Goal: Task Accomplishment & Management: Complete application form

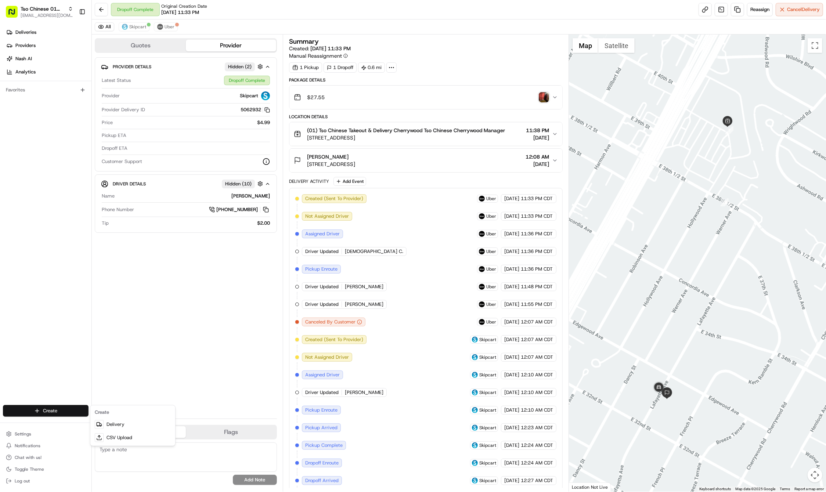
click at [59, 410] on html "Tso Chinese 01 Cherrywood [EMAIL_ADDRESS][DOMAIN_NAME] Toggle Sidebar Deliverie…" at bounding box center [413, 246] width 826 height 492
click at [59, 410] on html "Tso Chinese 01 Cherrywood haran@tsochinese.com Toggle Sidebar Deliveries Provid…" at bounding box center [413, 246] width 826 height 492
click at [115, 422] on link "Delivery" at bounding box center [133, 424] width 82 height 13
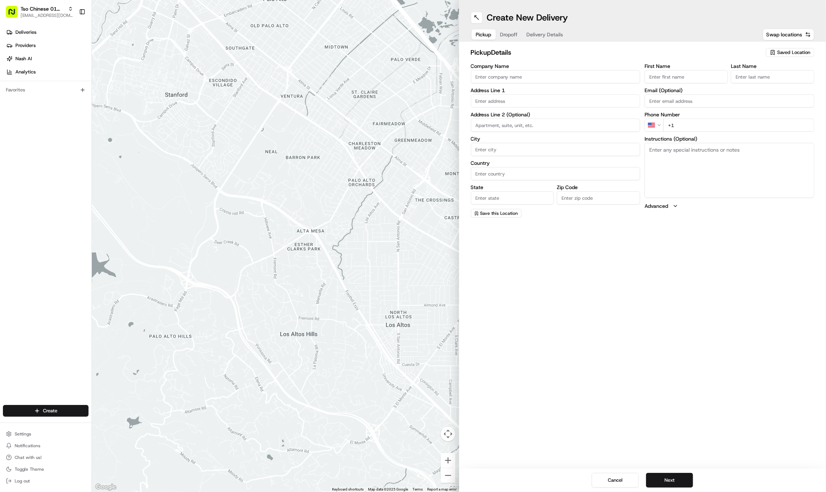
click at [798, 53] on span "Saved Location" at bounding box center [793, 52] width 33 height 7
click at [788, 78] on span "(01) Tso Chinese Takeout & Delivery Cherrywood" at bounding box center [777, 83] width 90 height 13
type input "(01) Tso Chinese Takeout & Delivery Cherrywood"
type input "Ste E-5"
type input "Austin"
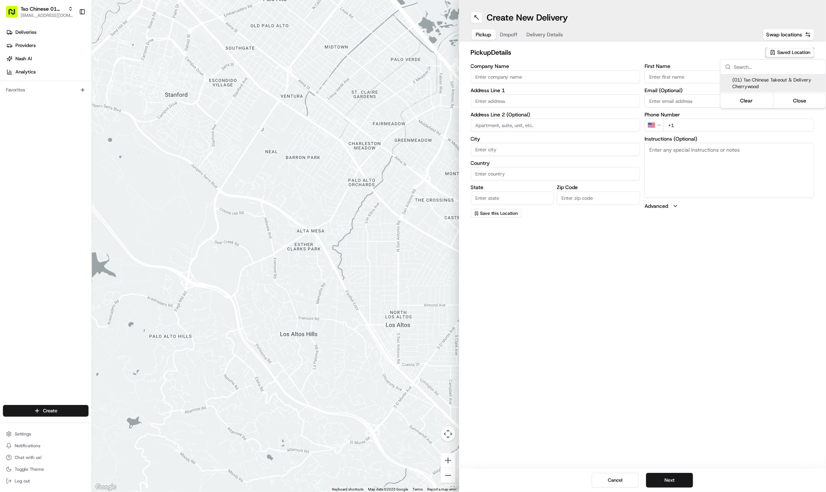
type input "US"
type input "[GEOGRAPHIC_DATA]"
type input "78722"
type input "Tso Chinese"
type input "Cherrywood Manager"
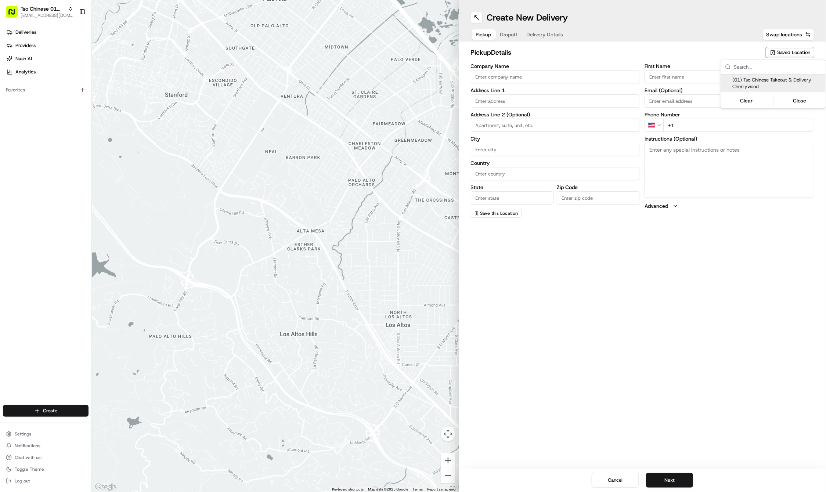
type input "[EMAIL_ADDRESS][DOMAIN_NAME]"
type input "[PHONE_NUMBER]"
type textarea "Submit a picture displaying address & food as Proof of Delivery. Envía una foto…"
type input "[STREET_ADDRESS]"
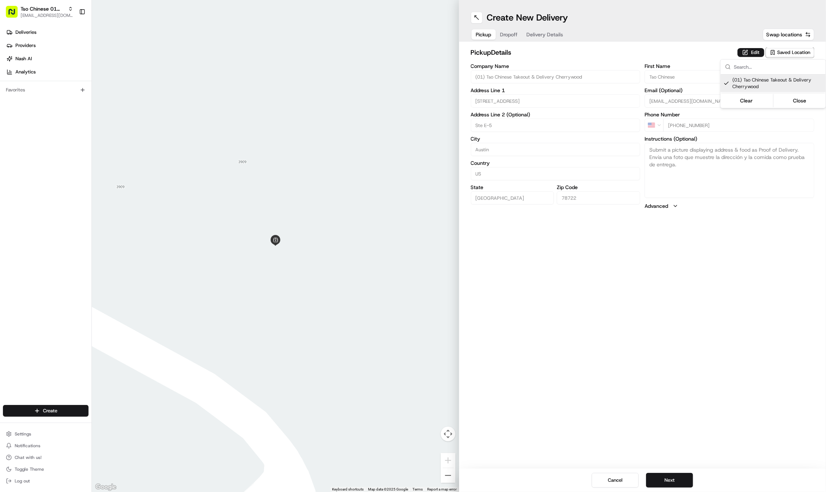
click at [674, 482] on html "Tso Chinese 01 Cherrywood [EMAIL_ADDRESS][DOMAIN_NAME] Toggle Sidebar Deliverie…" at bounding box center [413, 246] width 826 height 492
click at [674, 482] on button "Next" at bounding box center [669, 480] width 47 height 15
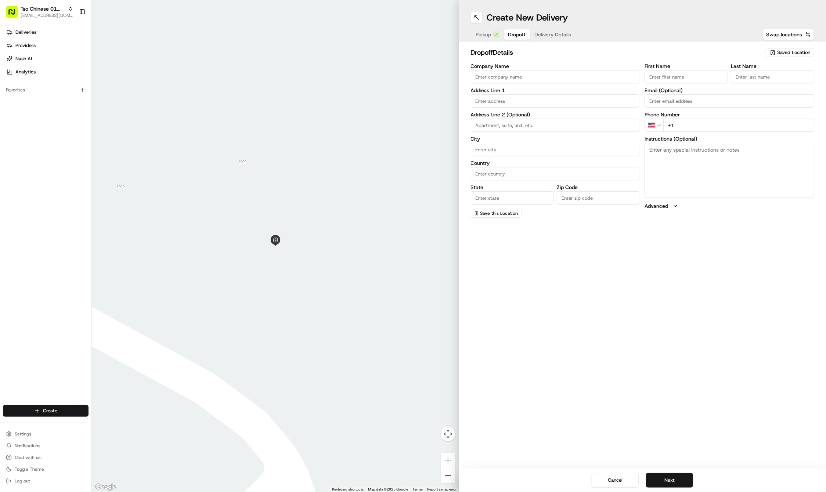
click at [707, 79] on input "First Name" at bounding box center [686, 76] width 83 height 13
paste input "Nathaniel"
type input "Nathaniel"
click at [773, 72] on input "Last Name" at bounding box center [772, 76] width 83 height 13
paste input "Riojas"
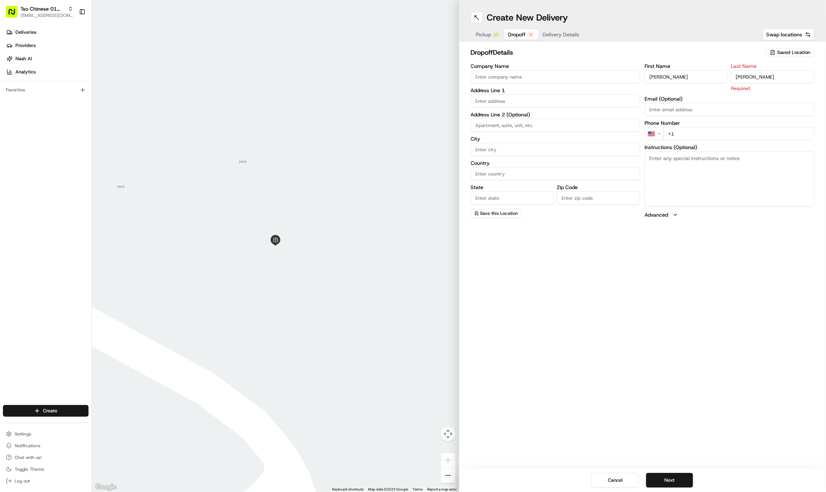
type input "Riojas"
click at [687, 132] on div "First Name Nathaniel Last Name Riojas Required Email (Optional) Phone Number US…" at bounding box center [730, 141] width 170 height 155
click at [685, 115] on label "Phone Number" at bounding box center [730, 114] width 170 height 5
click at [683, 120] on input "+1" at bounding box center [738, 125] width 151 height 13
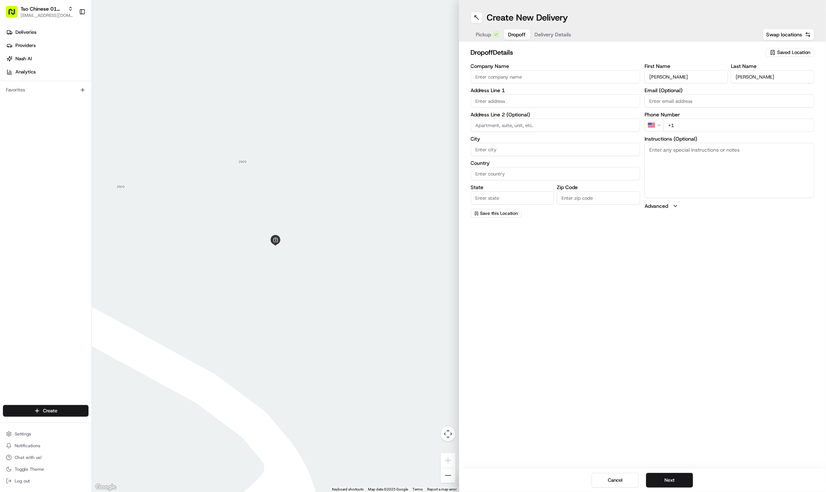
click at [683, 120] on input "+1" at bounding box center [738, 125] width 151 height 13
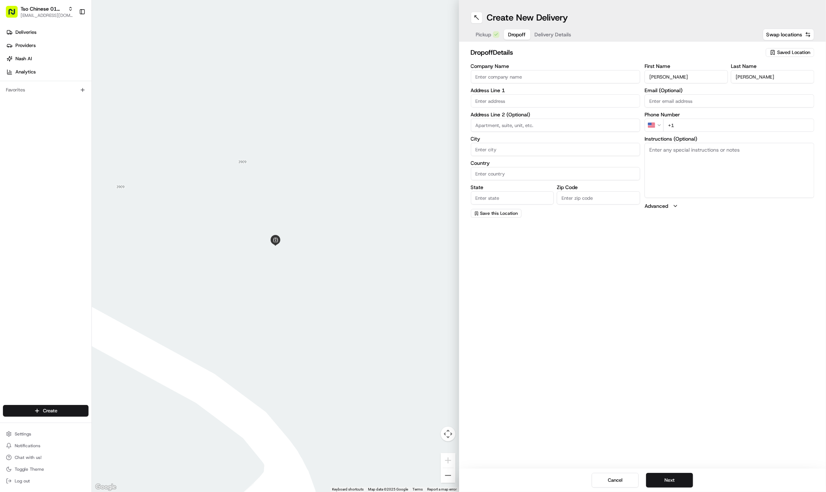
click at [698, 124] on input "+1" at bounding box center [738, 125] width 151 height 13
paste input "210 269 9591"
type input "+1 210 269 9591"
click at [543, 101] on input "text" at bounding box center [556, 100] width 170 height 13
paste input "105 E 31st St"
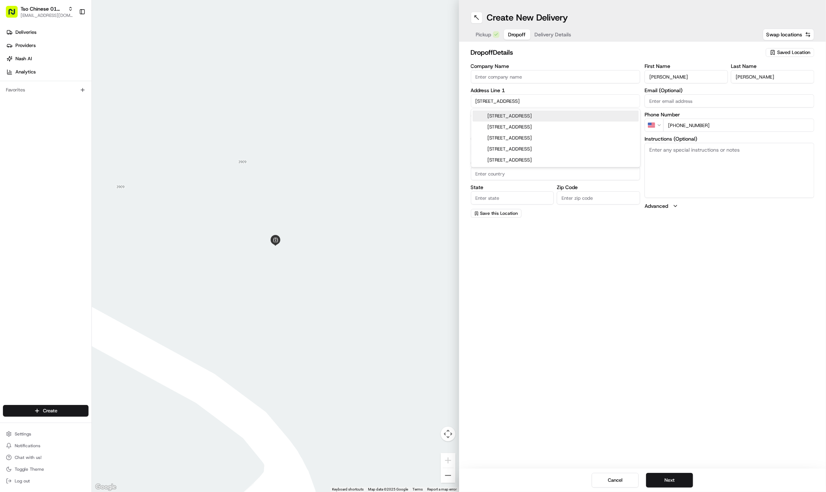
click at [542, 117] on div "105 East 31st Street, Austin, TX" at bounding box center [556, 116] width 166 height 11
type input "105 E 31st St, Austin, TX 78705, USA"
type input "Austin"
type input "[GEOGRAPHIC_DATA]"
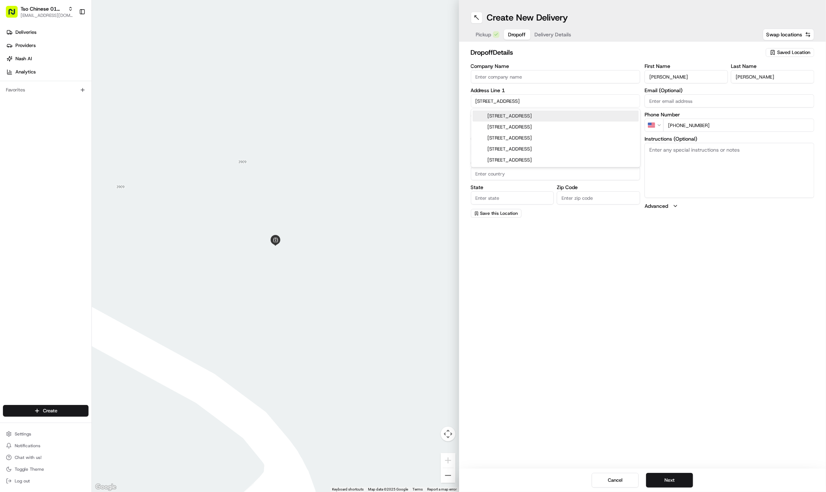
type input "78705"
type input "105 East 31st Street"
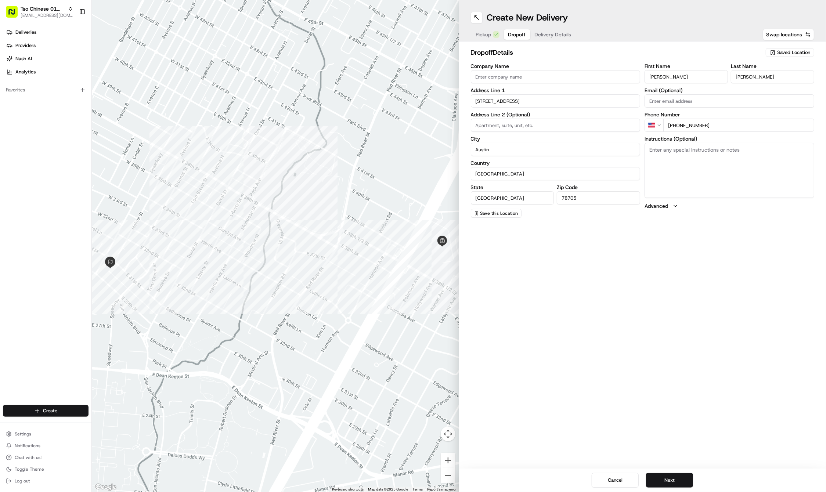
click at [533, 119] on input at bounding box center [556, 125] width 170 height 13
paste input "APT 205"
type input "APT 205"
click at [707, 162] on textarea "Instructions (Optional)" at bounding box center [730, 170] width 170 height 55
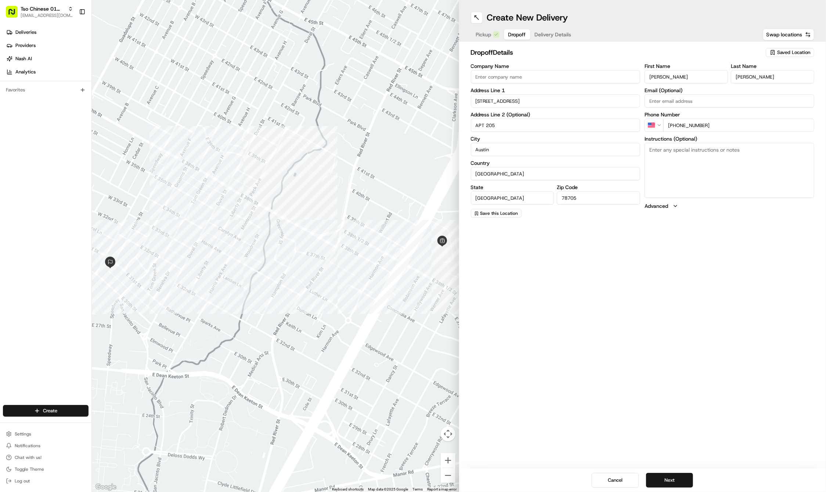
click at [707, 162] on textarea "Instructions (Optional)" at bounding box center [730, 170] width 170 height 55
paste textarea "Enter the driveway from 31st right across the corner store. My apartment is in …"
type textarea "Enter the driveway from 31st right across the corner store. My apartment is in …"
click at [661, 479] on button "Next" at bounding box center [669, 480] width 47 height 15
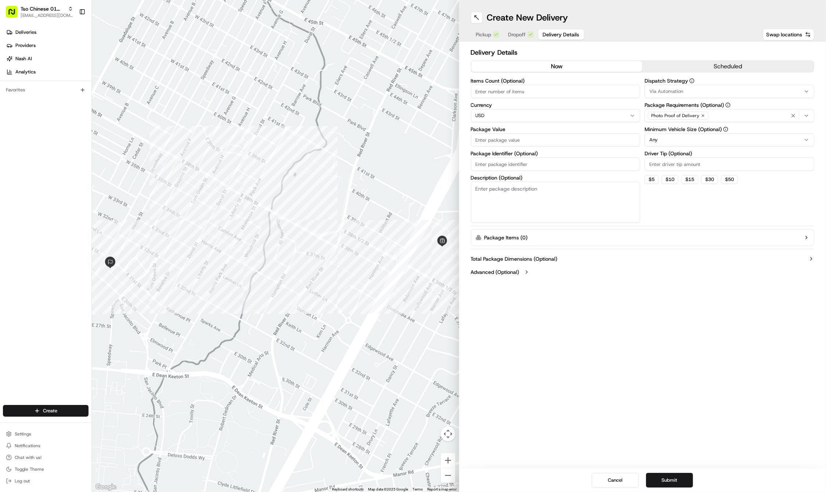
click at [495, 165] on input "Package Identifier (Optional)" at bounding box center [556, 164] width 170 height 13
paste input "#DMBEBUR"
type input "#DMBEBUR"
click at [499, 137] on input "Package Value" at bounding box center [556, 139] width 170 height 13
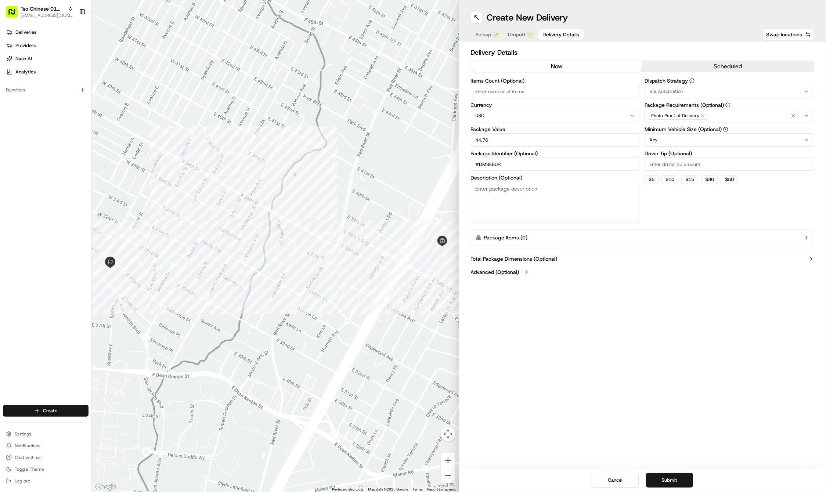
type input "44.76"
click at [660, 166] on input "Driver Tip (Optional)" at bounding box center [730, 164] width 170 height 13
type input "2"
click at [684, 90] on div "Via Automation" at bounding box center [729, 91] width 166 height 7
click at [690, 128] on span "Tso Cherrywood Strategy" at bounding box center [702, 131] width 90 height 7
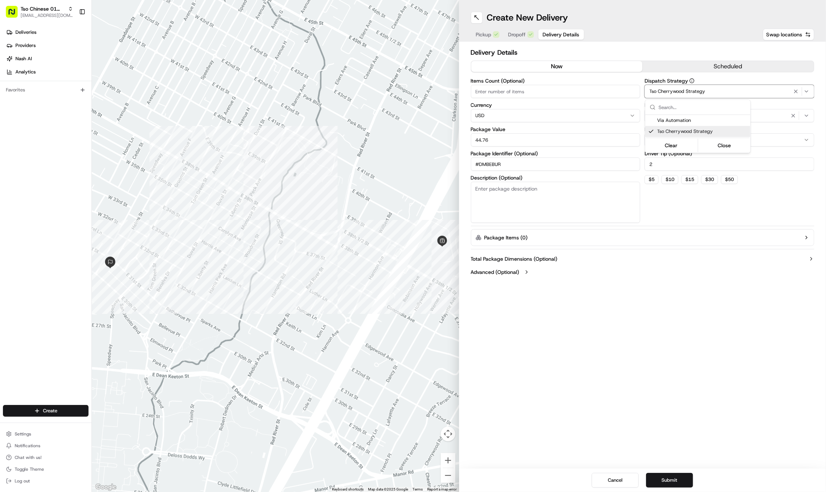
click at [685, 222] on html "Tso Chinese 01 Cherrywood haran@tsochinese.com Toggle Sidebar Deliveries Provid…" at bounding box center [413, 246] width 826 height 492
click at [671, 479] on button "Submit" at bounding box center [669, 480] width 47 height 15
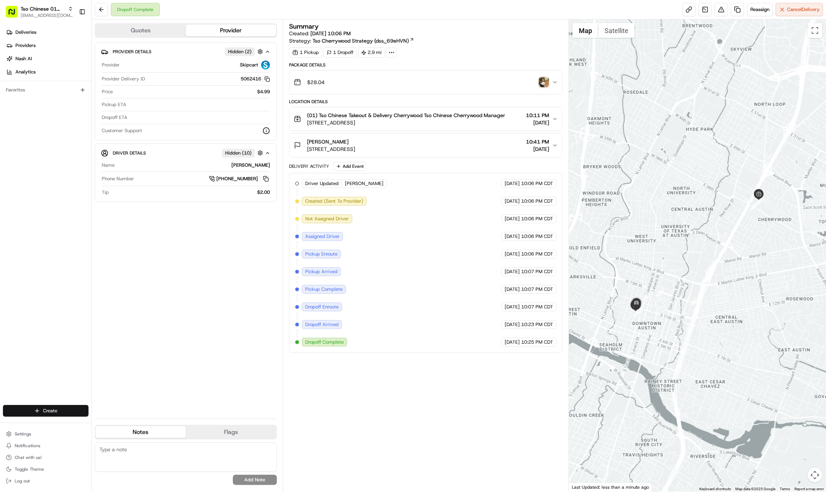
click at [43, 409] on html "Tso Chinese 01 Cherrywood [EMAIL_ADDRESS][DOMAIN_NAME] Toggle Sidebar Deliverie…" at bounding box center [413, 246] width 826 height 492
click at [106, 419] on link "Delivery" at bounding box center [133, 424] width 82 height 13
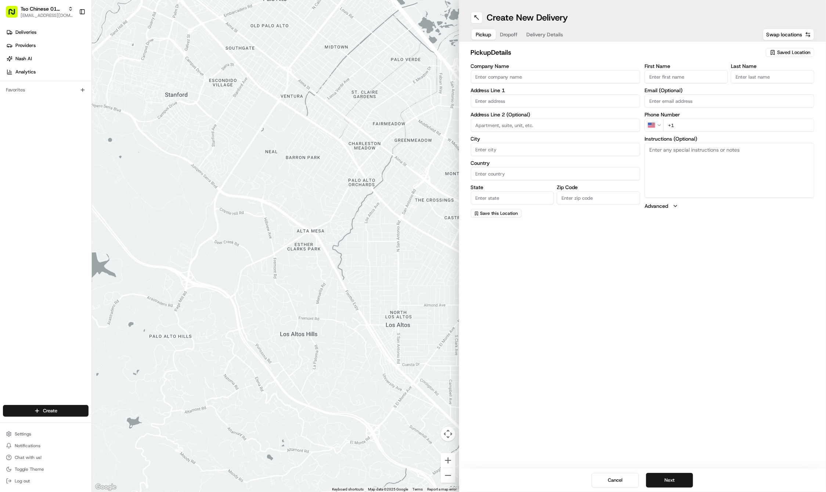
click at [782, 52] on span "Saved Location" at bounding box center [793, 52] width 33 height 7
click at [781, 83] on span "(01) Tso Chinese Takeout & Delivery Cherrywood" at bounding box center [777, 83] width 90 height 13
type input "(01) Tso Chinese Takeout & Delivery Cherrywood"
type input "Ste E-5"
type input "Austin"
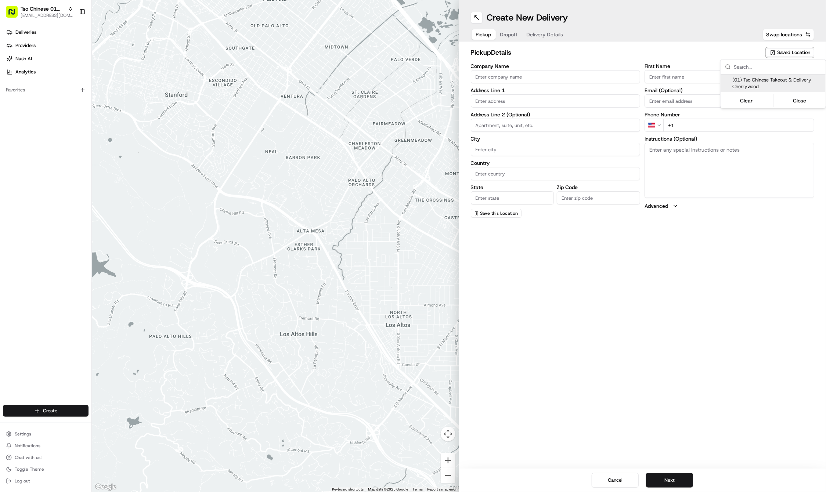
type input "US"
type input "[GEOGRAPHIC_DATA]"
type input "78722"
type input "Tso Chinese"
type input "Cherrywood Manager"
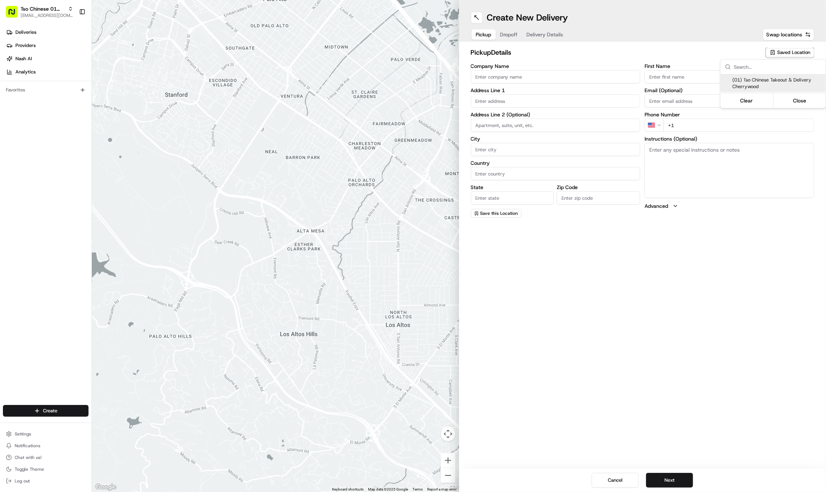
type input "[EMAIL_ADDRESS][DOMAIN_NAME]"
type input "[PHONE_NUMBER]"
type textarea "Submit a picture displaying address & food as Proof of Delivery. Envía una foto…"
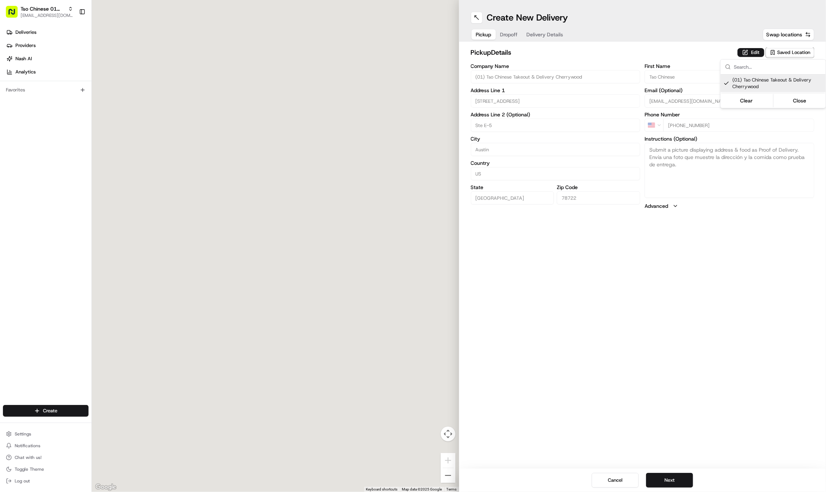
type input "[STREET_ADDRESS]"
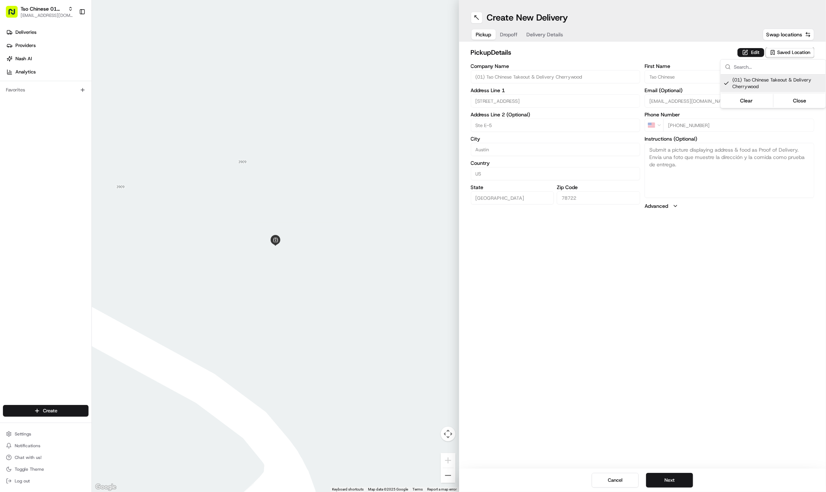
click at [670, 476] on html "Tso Chinese 01 Cherrywood [EMAIL_ADDRESS][DOMAIN_NAME] Toggle Sidebar Deliverie…" at bounding box center [413, 246] width 826 height 492
click at [670, 476] on button "Next" at bounding box center [669, 480] width 47 height 15
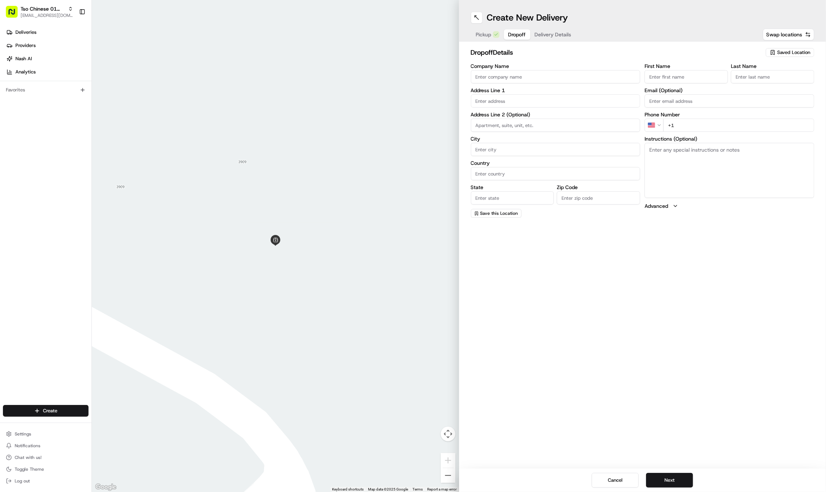
click at [694, 76] on input "First Name" at bounding box center [686, 76] width 83 height 13
paste input "[PERSON_NAME]"
type input "[PERSON_NAME]"
click at [765, 72] on input "Last Name" at bounding box center [772, 76] width 83 height 13
paste input "[PERSON_NAME]"
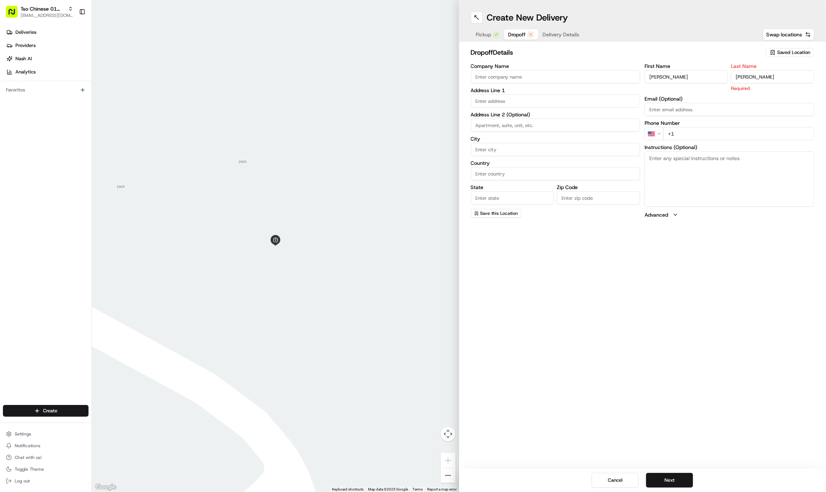
type input "[PERSON_NAME]"
click at [725, 133] on div "First Name [PERSON_NAME] Last Name [PERSON_NAME] Required Email (Optional) Phon…" at bounding box center [730, 141] width 170 height 155
click at [711, 122] on input "+1" at bounding box center [738, 125] width 151 height 13
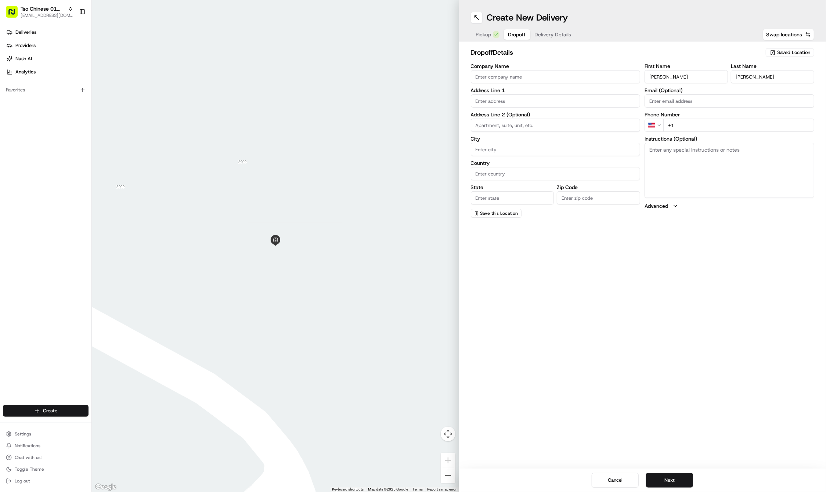
click at [711, 122] on input "+1" at bounding box center [738, 125] width 151 height 13
paste input "[PHONE_NUMBER]"
type input "[PHONE_NUMBER]"
click at [541, 98] on input "text" at bounding box center [556, 100] width 170 height 13
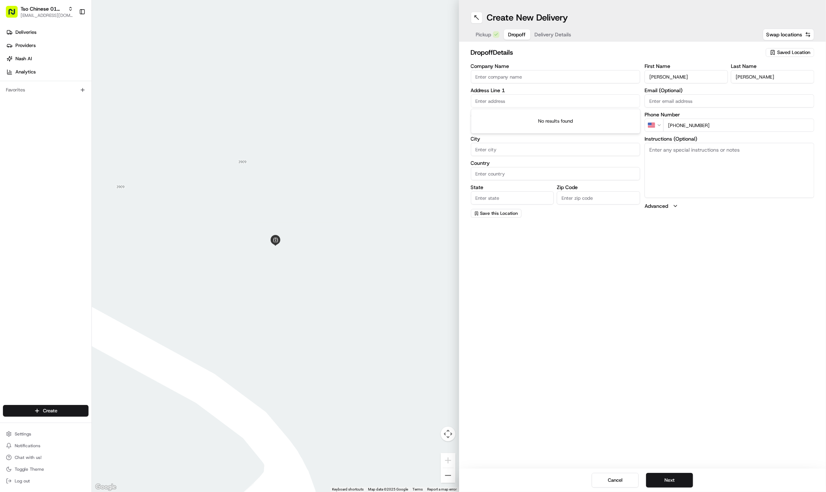
paste input "[STREET_ADDRESS]"
click at [541, 112] on div "[STREET_ADDRESS]" at bounding box center [556, 116] width 166 height 11
type input "[STREET_ADDRESS]"
type input "Austin"
type input "[GEOGRAPHIC_DATA]"
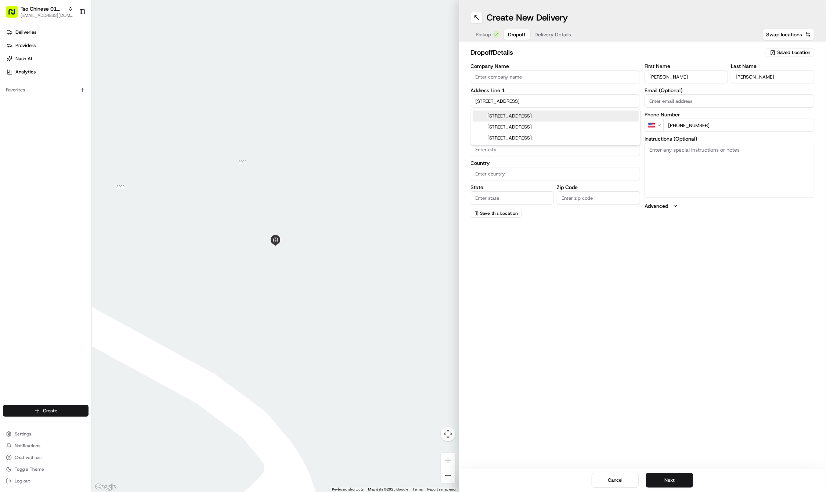
type input "[GEOGRAPHIC_DATA]"
type input "78723"
type input "[STREET_ADDRESS]"
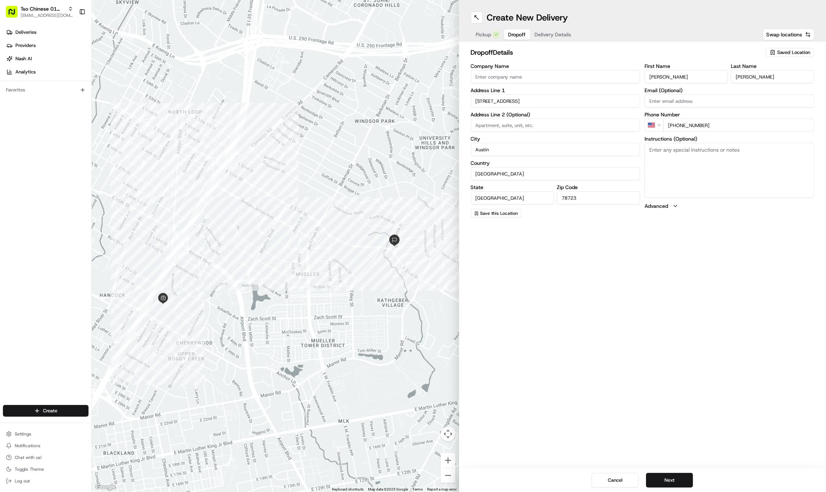
click at [766, 163] on textarea "Instructions (Optional)" at bounding box center [730, 170] width 170 height 55
paste textarea "Please knock on the door or ring doorbell- thank you"
type textarea "Please knock on the door or ring doorbell- thank you"
click at [681, 482] on button "Next" at bounding box center [669, 480] width 47 height 15
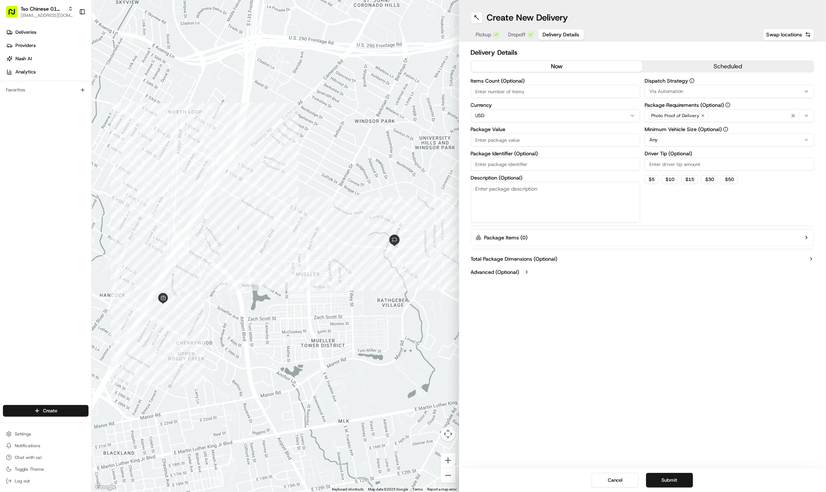
click at [529, 164] on input "Package Identifier (Optional)" at bounding box center [556, 164] width 170 height 13
paste input "H0HP7O5"
type input "H0HP7O5"
click at [496, 130] on label "Package Value" at bounding box center [556, 129] width 170 height 5
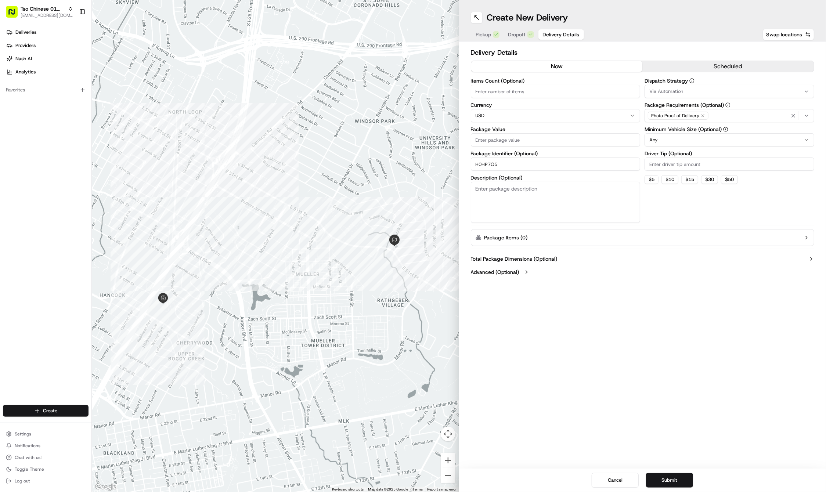
click at [496, 133] on input "Package Value" at bounding box center [556, 139] width 170 height 13
click at [496, 130] on label "Package Value" at bounding box center [556, 129] width 170 height 5
click at [496, 133] on input "Package Value" at bounding box center [556, 139] width 170 height 13
type input "37.78"
click at [661, 166] on input "Driver Tip (Optional)" at bounding box center [730, 164] width 170 height 13
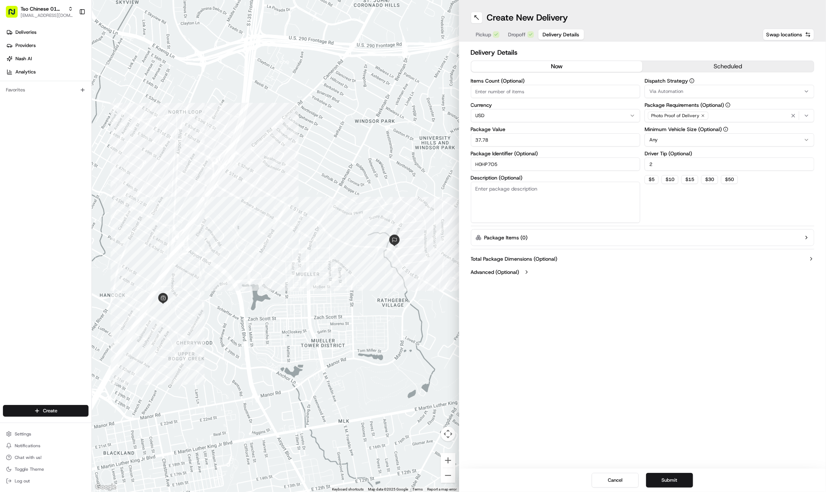
type input "2"
click at [693, 87] on button "Via Automation" at bounding box center [730, 91] width 170 height 13
click at [688, 131] on span "Tso Cherrywood Strategy" at bounding box center [702, 131] width 90 height 7
click at [704, 265] on html "Tso Chinese 01 Cherrywood [EMAIL_ADDRESS][DOMAIN_NAME] Toggle Sidebar Deliverie…" at bounding box center [413, 246] width 826 height 492
click at [661, 477] on button "Submit" at bounding box center [669, 480] width 47 height 15
